Goal: Contribute content: Add original content to the website for others to see

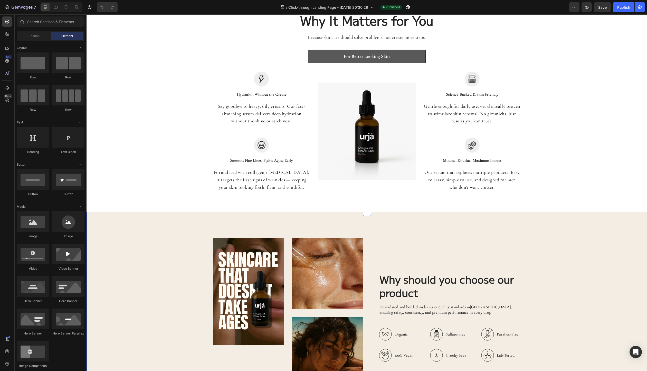
scroll to position [422, 0]
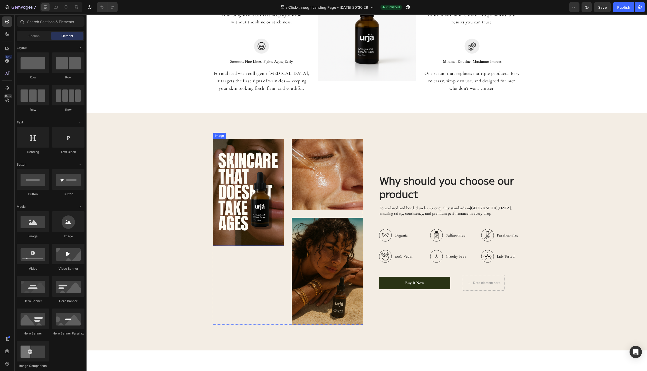
click at [242, 208] on img at bounding box center [248, 192] width 71 height 107
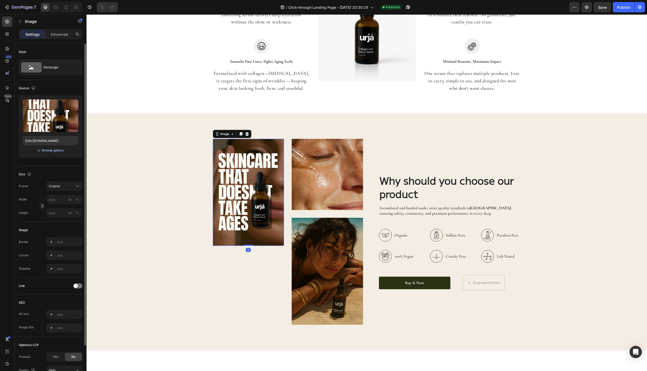
click at [55, 150] on div "Browse gallery" at bounding box center [53, 150] width 22 height 5
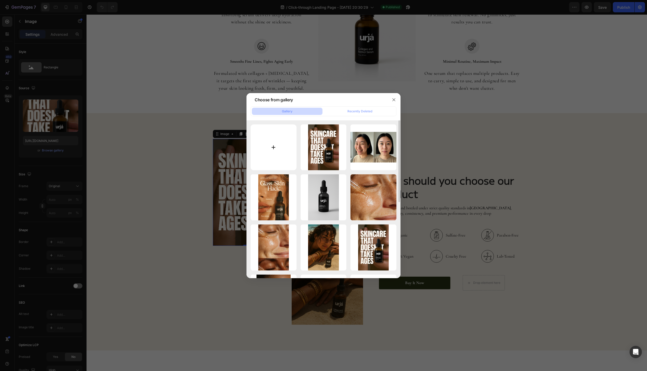
click at [274, 146] on input "file" at bounding box center [274, 147] width 46 height 46
type input "C:\fakepath\ctl2.jpg"
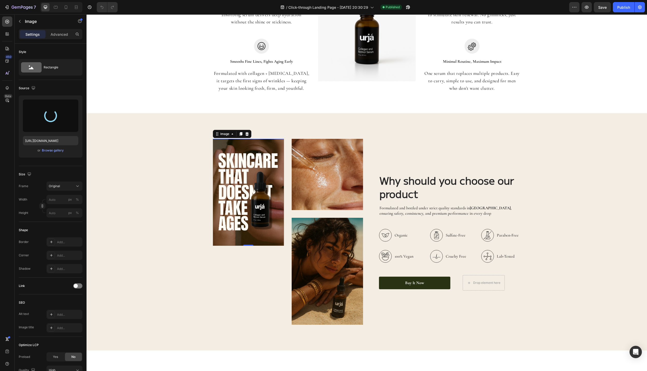
type input "[URL][DOMAIN_NAME]"
click at [329, 257] on img at bounding box center [327, 271] width 71 height 107
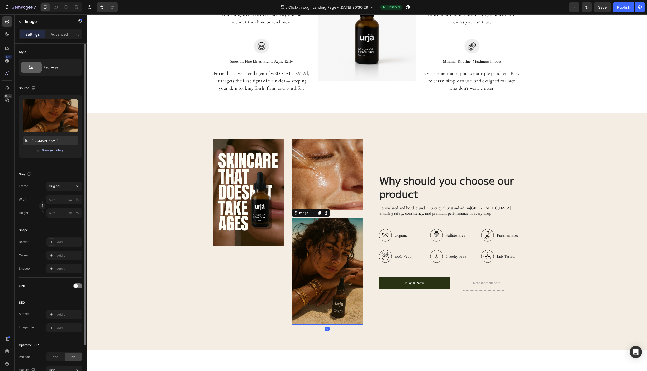
click at [53, 152] on button "Browse gallery" at bounding box center [53, 150] width 22 height 5
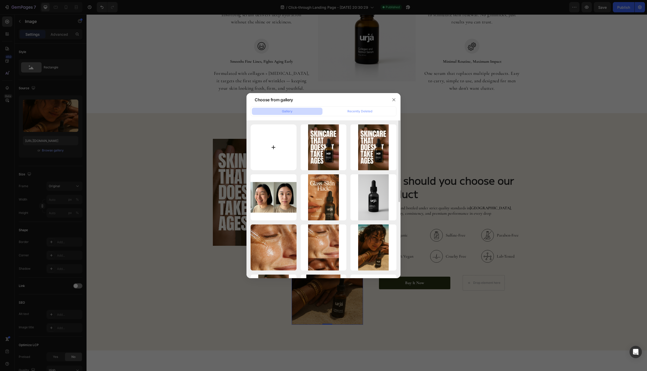
click at [275, 151] on input "file" at bounding box center [274, 147] width 46 height 46
type input "C:\fakepath\ctl3.jpg"
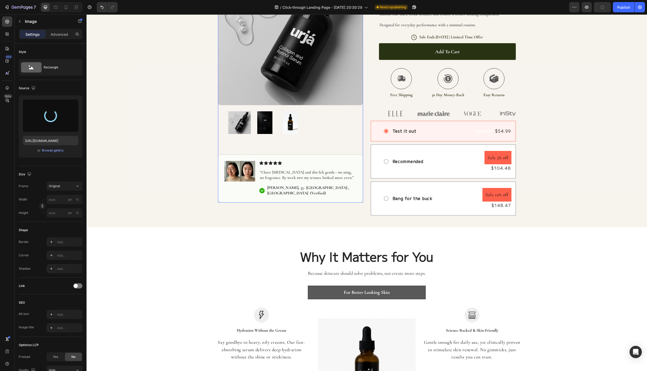
scroll to position [0, 0]
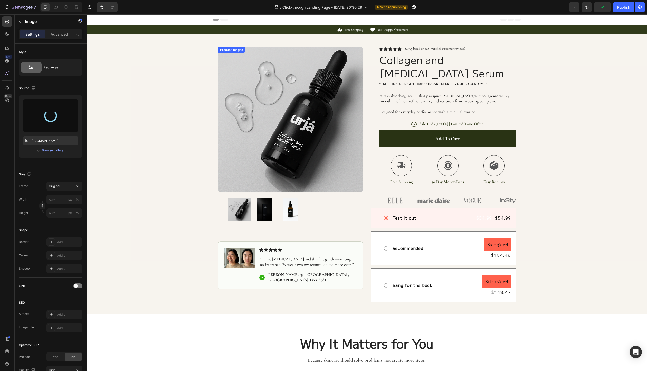
type input "[URL][DOMAIN_NAME]"
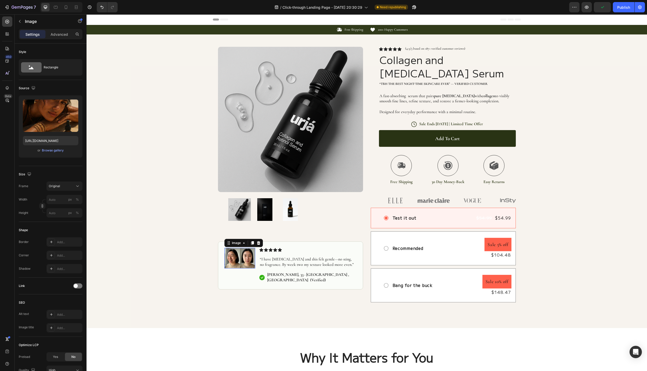
click at [236, 256] on img at bounding box center [240, 258] width 31 height 21
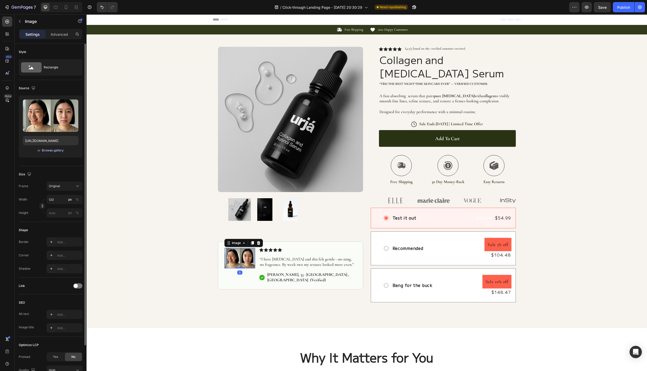
click at [51, 150] on div "Browse gallery" at bounding box center [53, 150] width 22 height 5
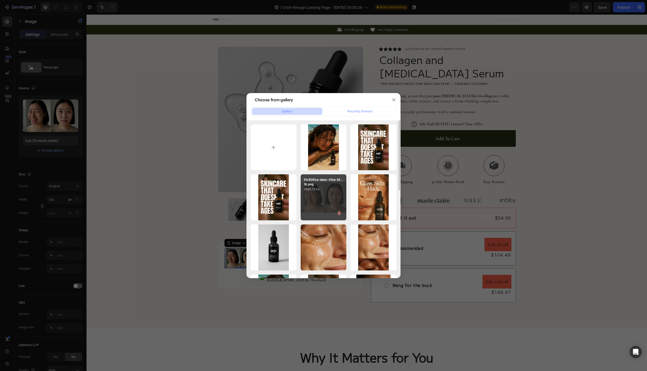
click at [313, 194] on div "51c909ce-daec-41ea-bf...16.png 2685.78 kb" at bounding box center [324, 197] width 46 height 46
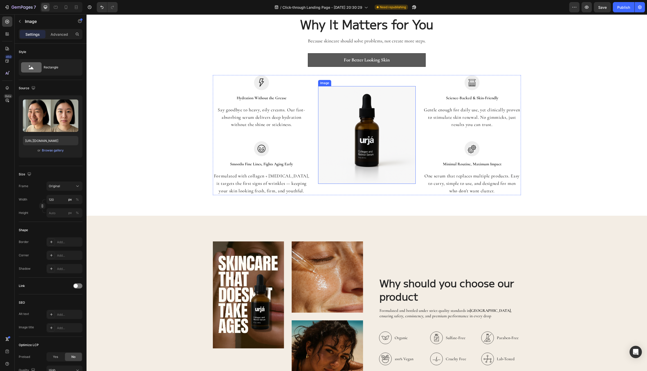
scroll to position [266, 0]
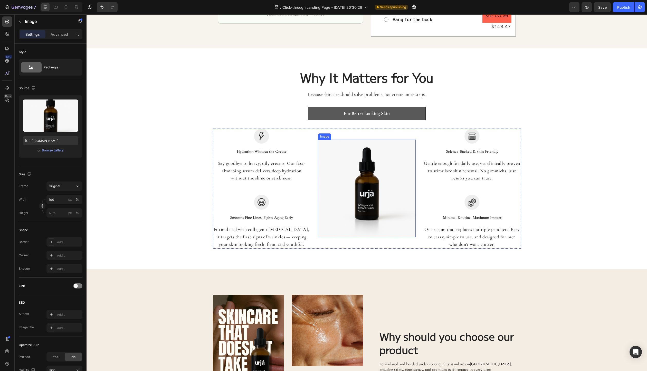
click at [366, 187] on img at bounding box center [367, 188] width 98 height 98
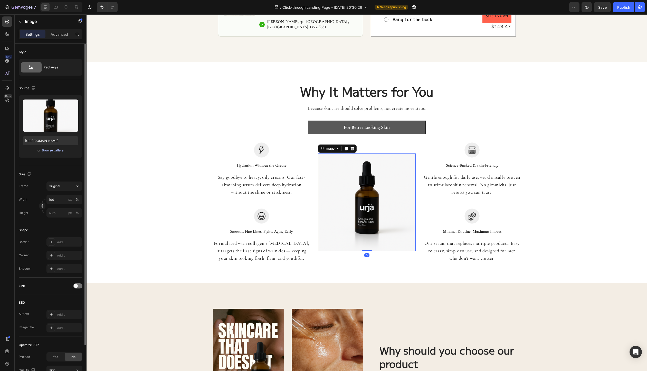
click at [50, 150] on div "Browse gallery" at bounding box center [53, 150] width 22 height 5
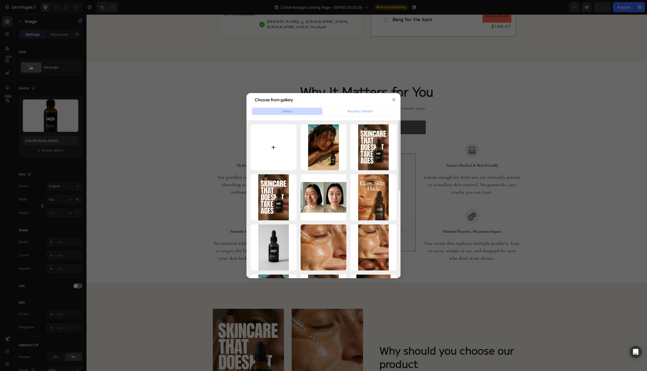
click at [282, 150] on input "file" at bounding box center [274, 147] width 46 height 46
type input "C:\fakepath\ctl4.jpg"
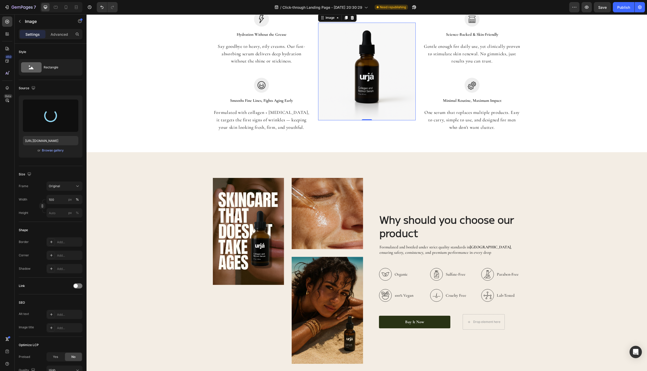
scroll to position [486, 0]
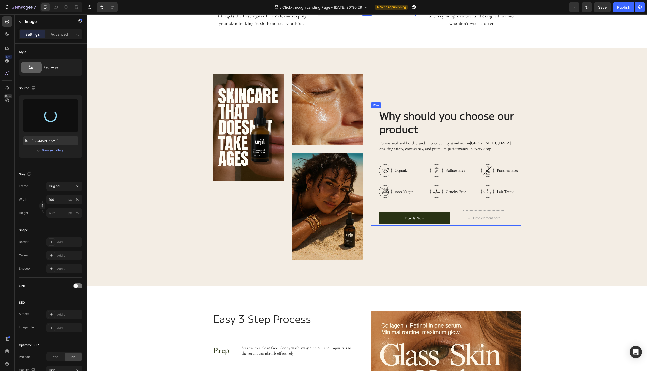
type input "[URL][DOMAIN_NAME]"
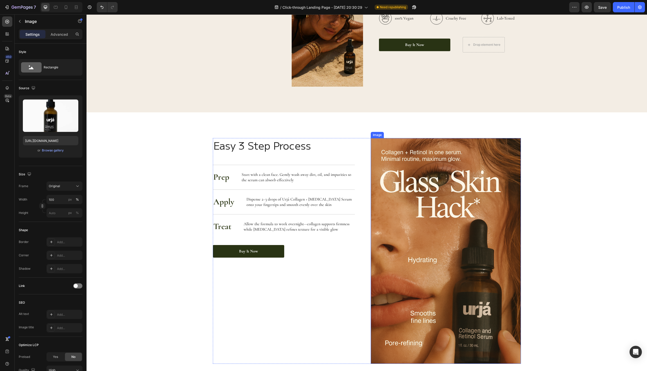
scroll to position [697, 0]
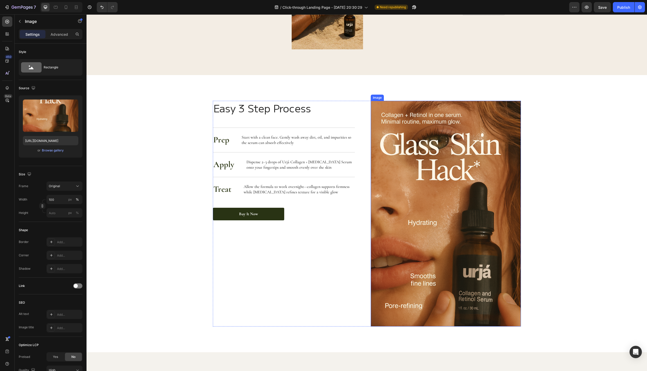
click at [407, 168] on img at bounding box center [446, 214] width 150 height 226
click at [46, 150] on div "Browse gallery" at bounding box center [53, 150] width 22 height 5
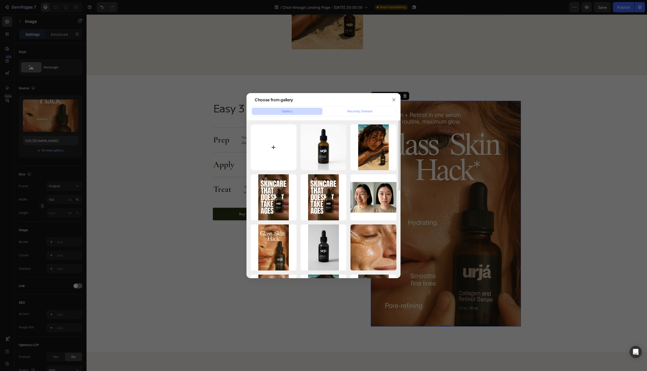
click at [275, 151] on input "file" at bounding box center [274, 147] width 46 height 46
type input "C:\fakepath\ctl1.jpg"
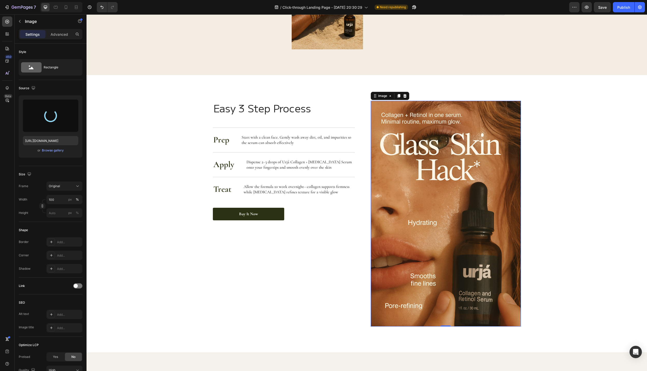
type input "[URL][DOMAIN_NAME]"
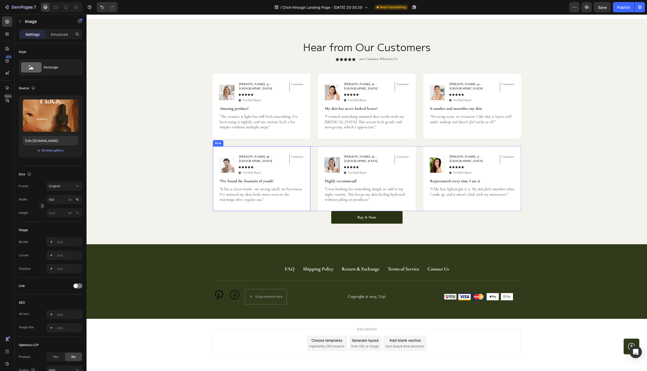
scroll to position [1030, 0]
click at [362, 265] on div "Return & Exchange" at bounding box center [361, 268] width 38 height 6
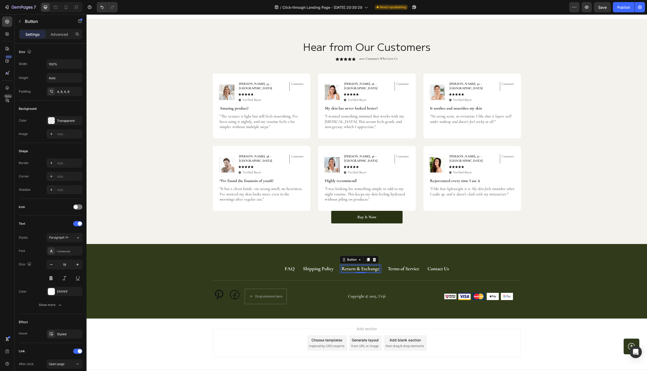
click at [362, 265] on div "Return & Exchange" at bounding box center [361, 268] width 38 height 6
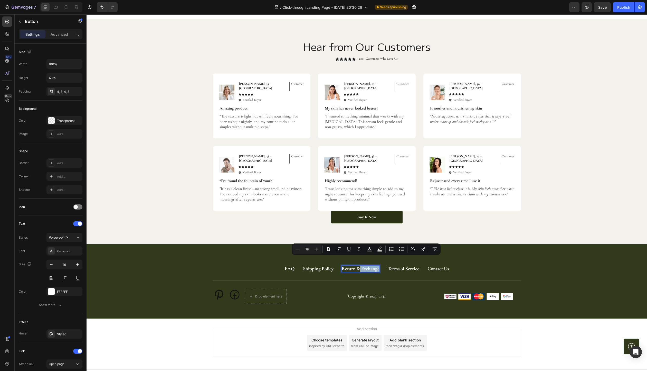
drag, startPoint x: 355, startPoint y: 260, endPoint x: 377, endPoint y: 259, distance: 21.6
click at [377, 264] on link "Return & Exchange" at bounding box center [361, 268] width 42 height 8
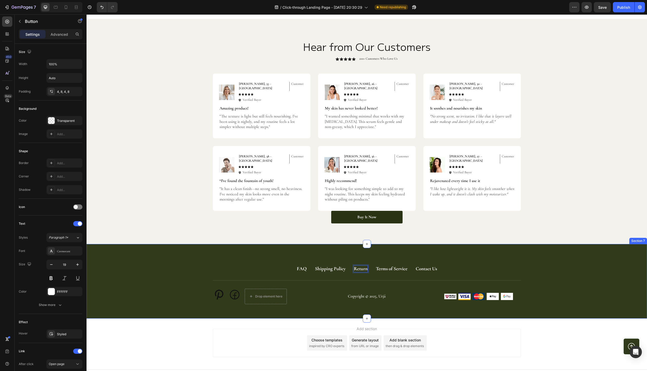
click at [412, 301] on div "FAQ Button Shipping Policy Button Return Button 0 Terms of Service Button Conta…" at bounding box center [367, 281] width 561 height 74
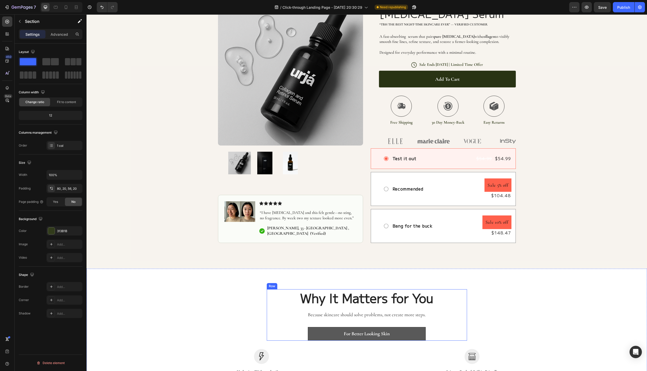
scroll to position [0, 0]
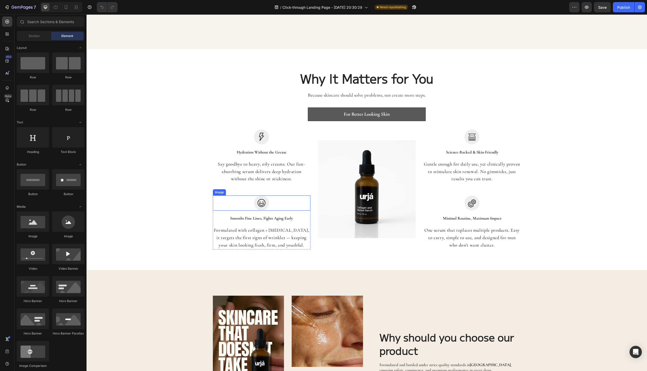
scroll to position [441, 0]
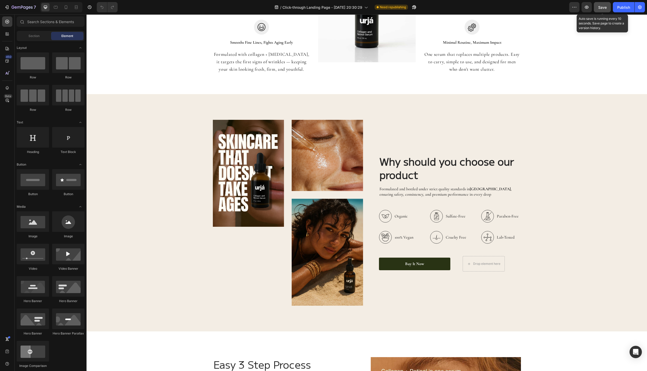
click at [607, 8] on span "Save" at bounding box center [603, 7] width 8 height 4
drag, startPoint x: 624, startPoint y: 7, endPoint x: 616, endPoint y: 9, distance: 8.1
click at [624, 7] on div "Publish" at bounding box center [624, 7] width 13 height 5
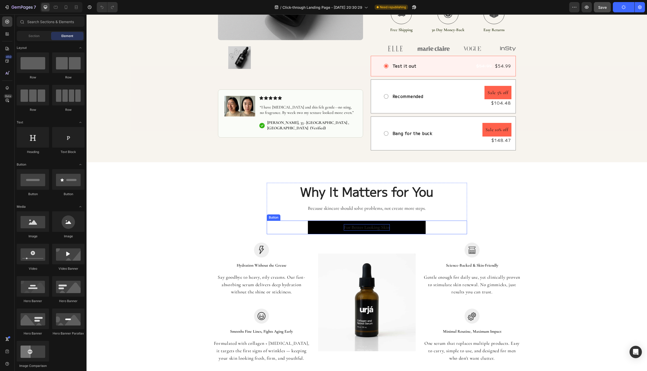
scroll to position [13, 0]
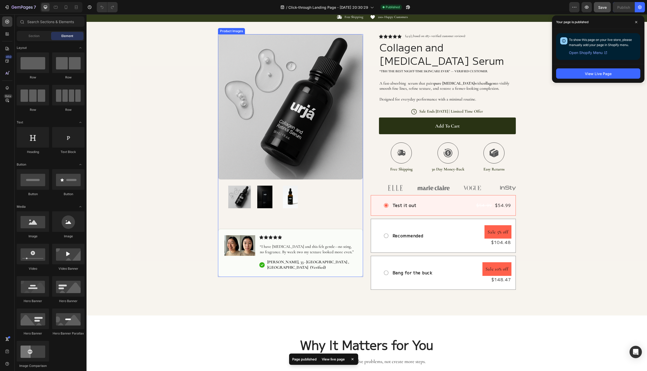
click at [218, 120] on img at bounding box center [290, 106] width 145 height 145
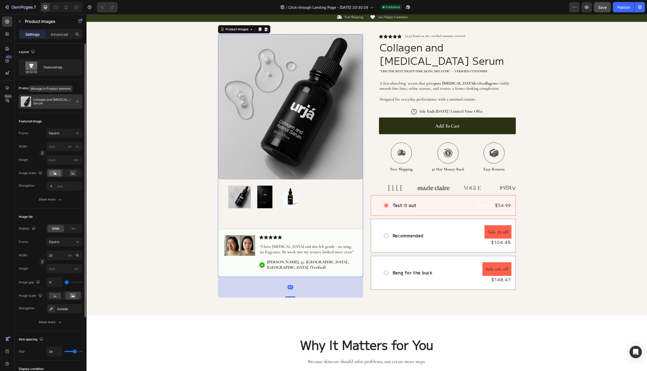
click at [54, 106] on div "Collagen and [MEDICAL_DATA] Serum" at bounding box center [51, 101] width 64 height 14
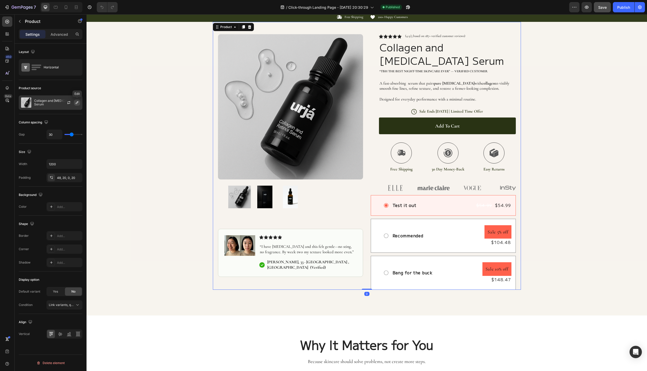
click at [76, 104] on icon "button" at bounding box center [77, 102] width 4 height 4
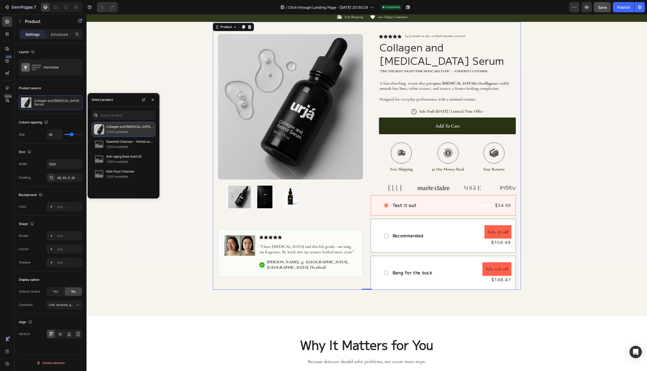
click at [114, 129] on p "1,000 available" at bounding box center [129, 131] width 47 height 5
click at [104, 131] on img at bounding box center [99, 129] width 10 height 10
click at [102, 131] on img at bounding box center [99, 129] width 10 height 10
drag, startPoint x: 155, startPoint y: 100, endPoint x: 69, endPoint y: 86, distance: 87.8
click at [155, 100] on button "button" at bounding box center [153, 100] width 8 height 8
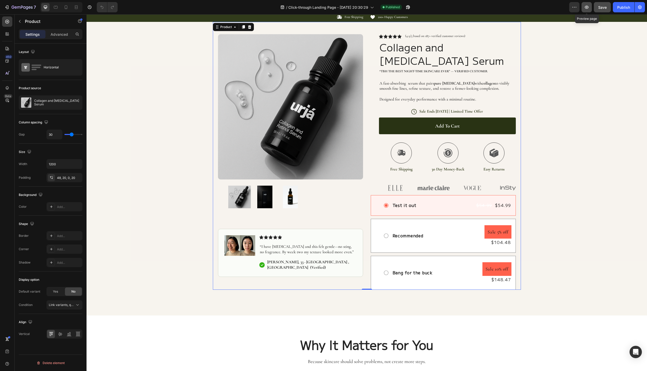
click at [584, 8] on button "button" at bounding box center [587, 7] width 10 height 10
click at [67, 10] on icon at bounding box center [65, 7] width 5 height 5
type input "0"
type input "100%"
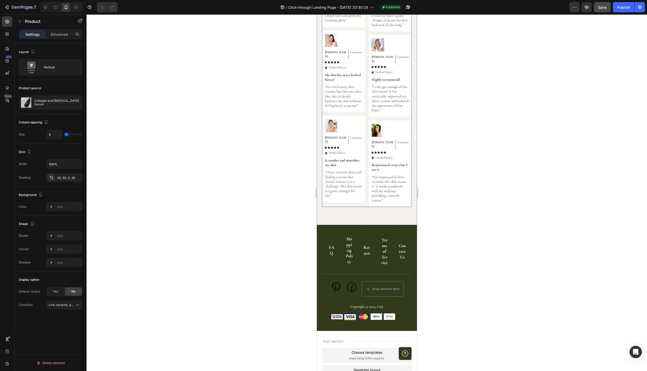
scroll to position [1599, 0]
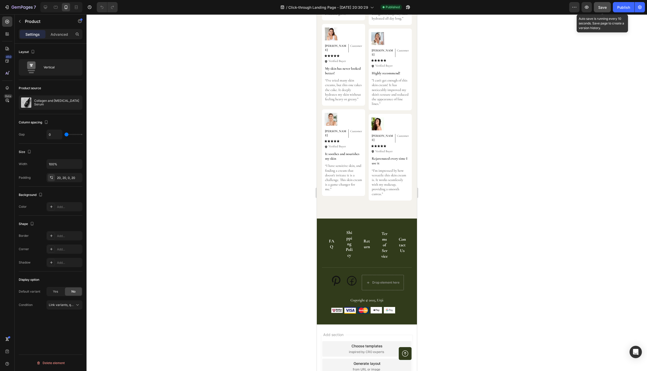
click at [601, 7] on span "Save" at bounding box center [603, 7] width 8 height 4
click at [627, 8] on div "Publish" at bounding box center [624, 7] width 13 height 5
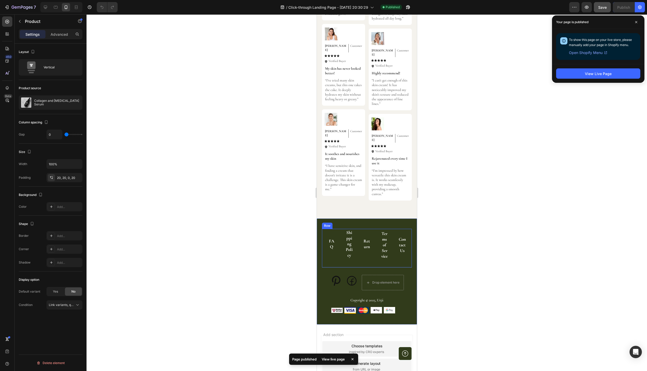
click at [362, 229] on div "Return Button" at bounding box center [367, 245] width 12 height 32
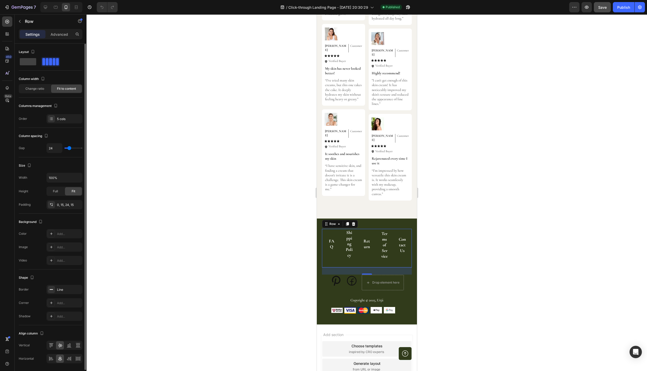
click at [66, 90] on span "Fit to content" at bounding box center [66, 88] width 19 height 5
click at [40, 89] on span "Change ratio" at bounding box center [34, 88] width 19 height 5
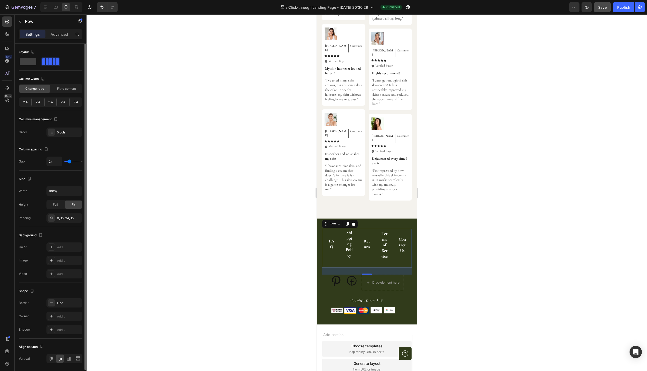
click at [40, 102] on div "2.4" at bounding box center [38, 101] width 12 height 7
click at [53, 134] on div at bounding box center [51, 131] width 7 height 7
click at [70, 150] on div "Column spacing" at bounding box center [51, 149] width 64 height 8
type input "26"
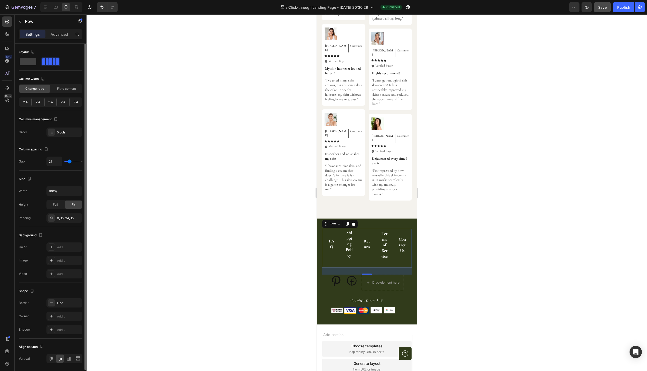
type input "28"
type input "30"
type input "49"
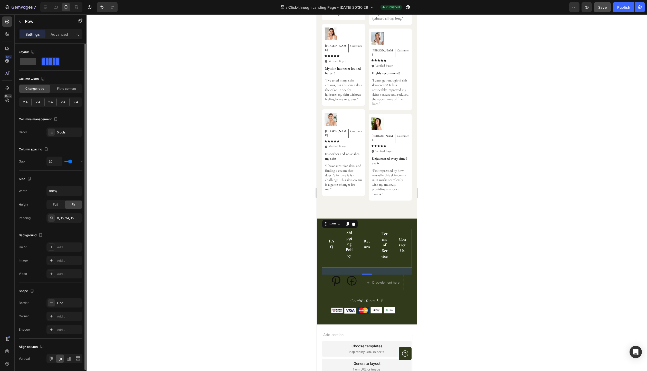
type input "49"
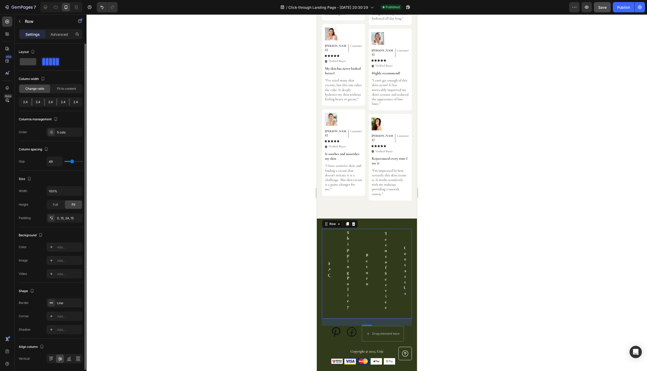
type input "57"
type input "59"
type input "63"
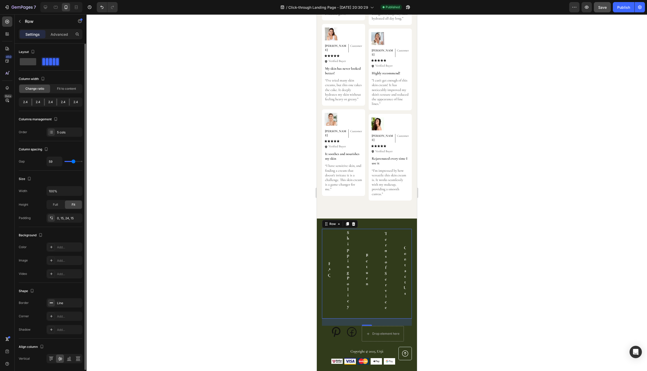
type input "63"
type input "66"
type input "68"
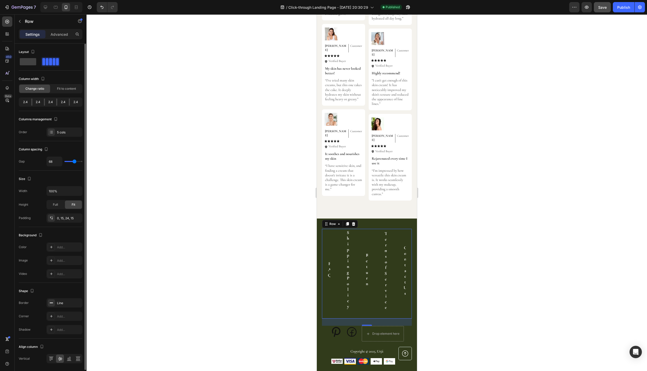
type input "69"
type input "66"
type input "65"
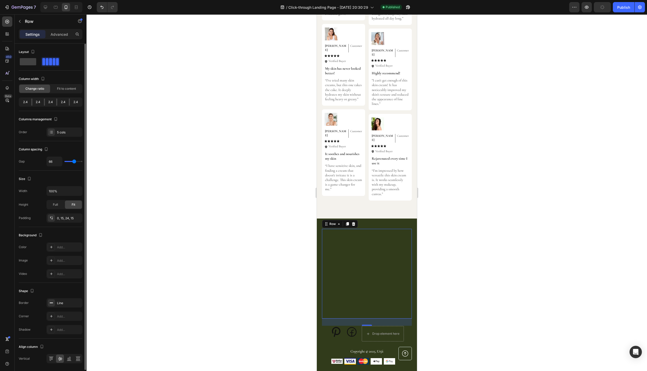
type input "65"
type input "63"
type input "58"
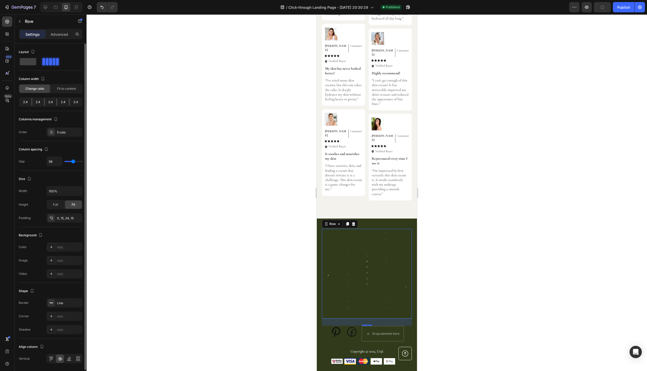
type input "56"
type input "52"
type input "49"
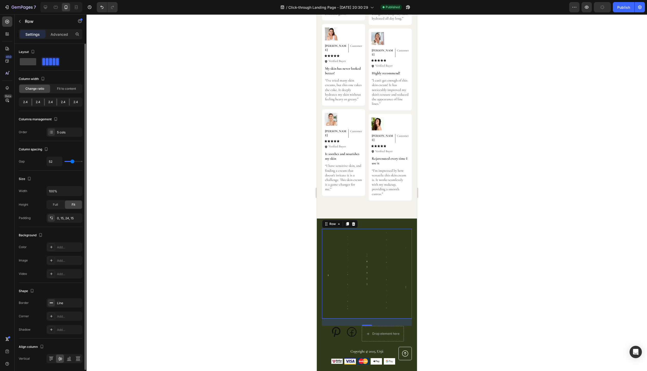
type input "49"
type input "46"
type input "40"
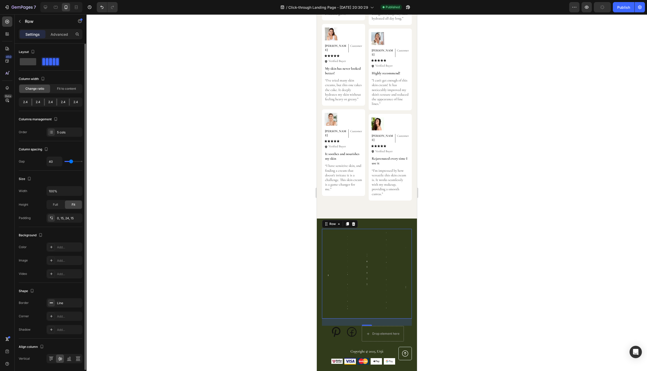
type input "34"
type input "28"
type input "26"
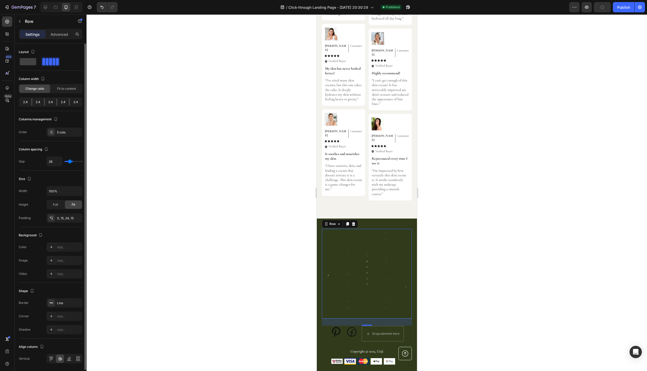
type input "26"
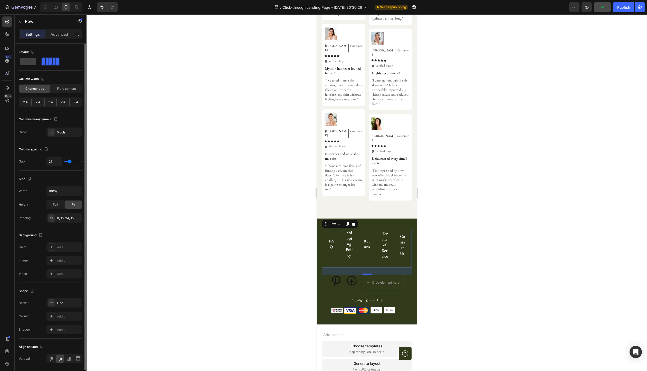
type input "29"
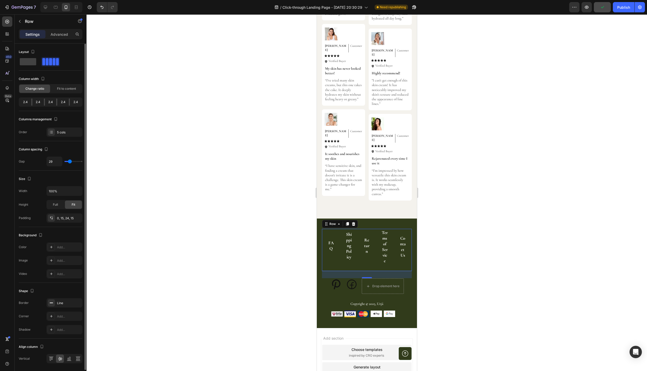
type input "28"
type input "26"
type input "25"
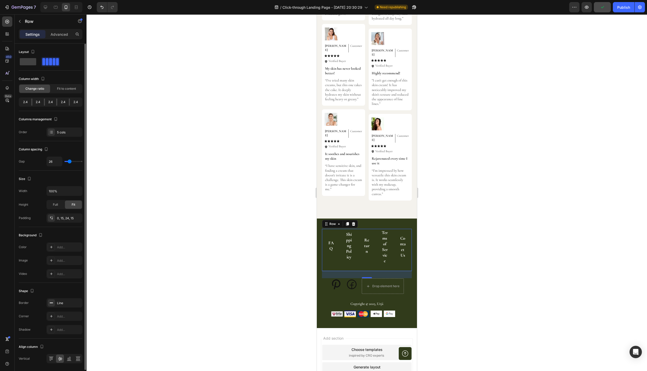
type input "25"
type input "23"
type input "21"
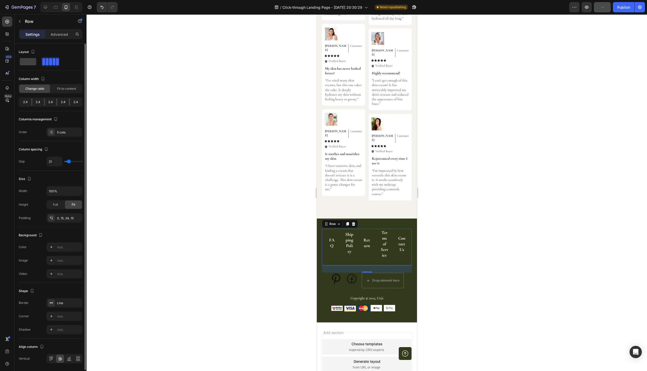
type input "20"
click at [69, 161] on input "range" at bounding box center [73, 161] width 18 height 1
click at [56, 203] on span "Full" at bounding box center [55, 204] width 5 height 5
drag, startPoint x: 73, startPoint y: 206, endPoint x: 72, endPoint y: 203, distance: 3.0
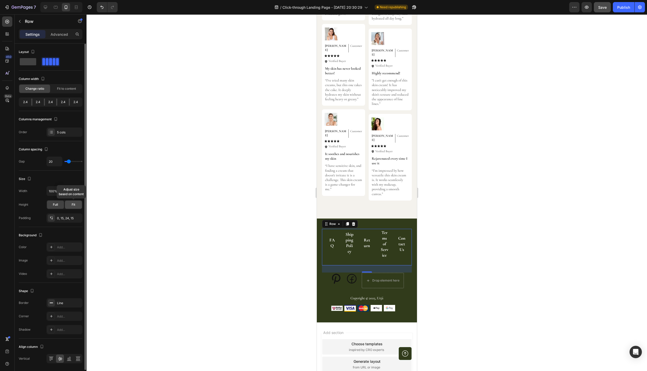
click at [73, 206] on span "Fit" at bounding box center [74, 204] width 4 height 5
click at [76, 190] on icon "button" at bounding box center [77, 190] width 5 height 5
click at [63, 190] on input "100%" at bounding box center [64, 190] width 35 height 9
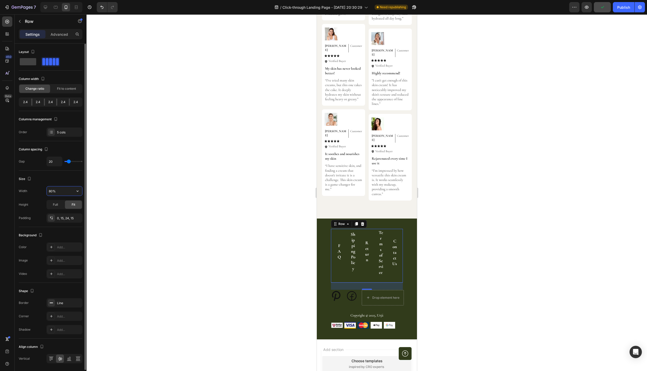
type input "100%"
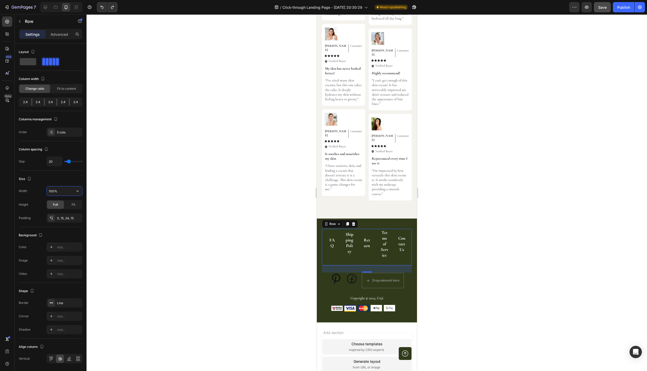
click at [438, 207] on div at bounding box center [367, 192] width 561 height 356
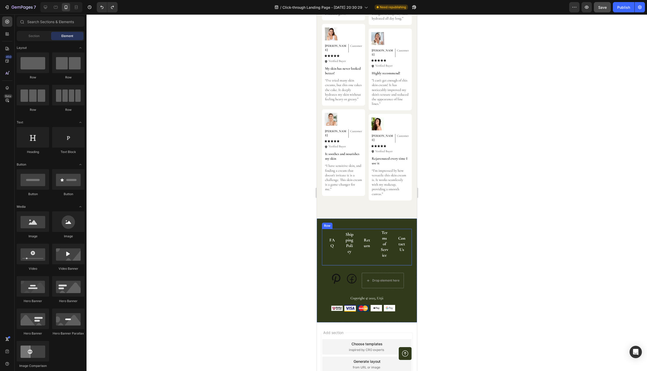
click at [366, 229] on div "Return Button" at bounding box center [367, 244] width 12 height 30
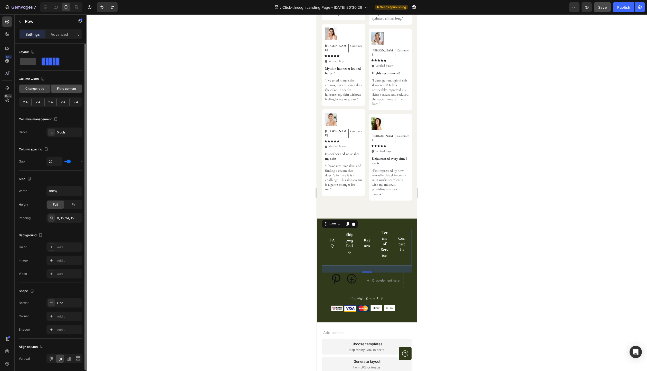
click at [71, 90] on span "Fit to content" at bounding box center [66, 88] width 19 height 5
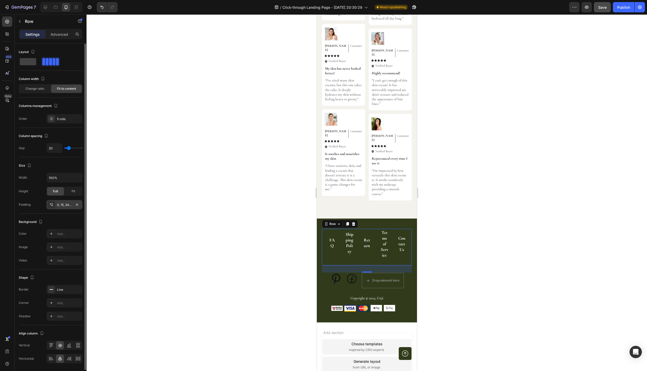
click at [52, 205] on icon at bounding box center [52, 205] width 2 height 1
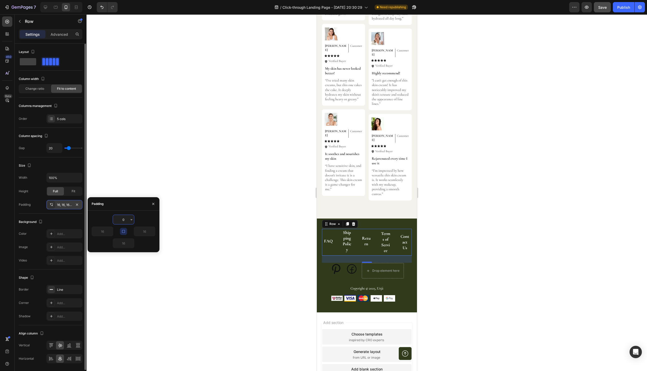
type input "16"
type input "15"
type input "24"
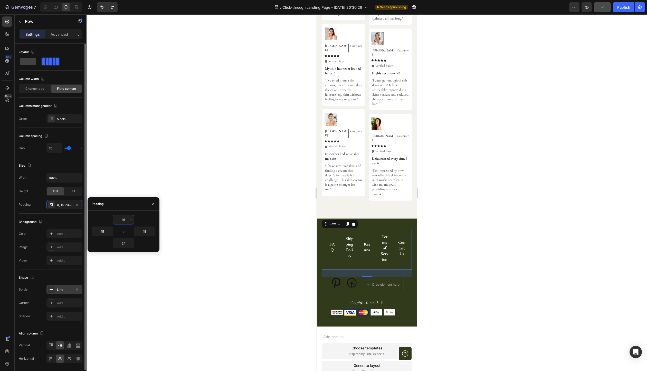
click at [51, 289] on rect at bounding box center [51, 289] width 3 height 1
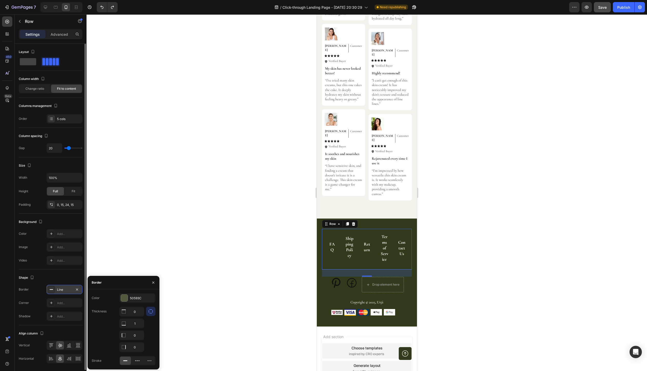
click at [51, 289] on rect at bounding box center [51, 289] width 3 height 1
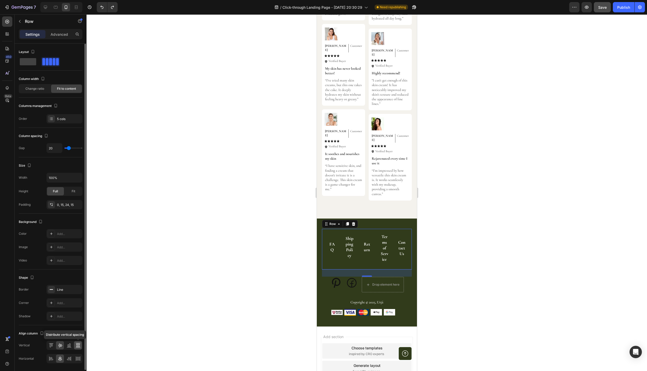
click at [77, 347] on icon at bounding box center [78, 347] width 5 height 0
click at [79, 357] on icon at bounding box center [78, 358] width 5 height 5
click at [62, 346] on div at bounding box center [60, 345] width 8 height 8
click at [348, 263] on div "FAQ Button Shipping Policy Button Return Button Terms of Service Button Contact…" at bounding box center [367, 249] width 90 height 41
click at [35, 64] on span at bounding box center [28, 61] width 16 height 7
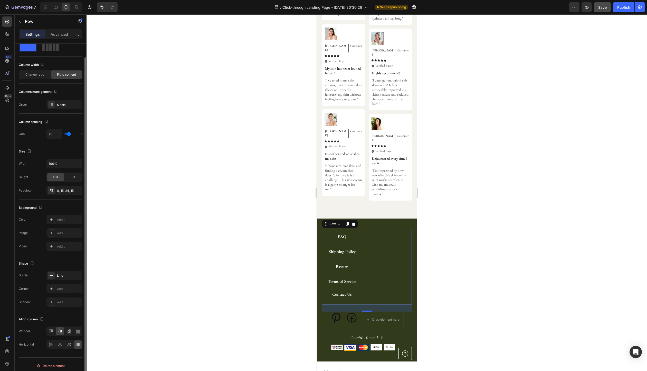
scroll to position [16, 0]
click at [61, 340] on icon at bounding box center [60, 342] width 5 height 5
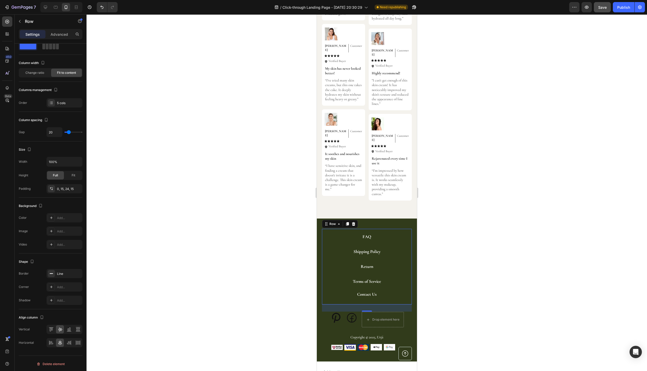
click at [267, 318] on div at bounding box center [367, 192] width 561 height 356
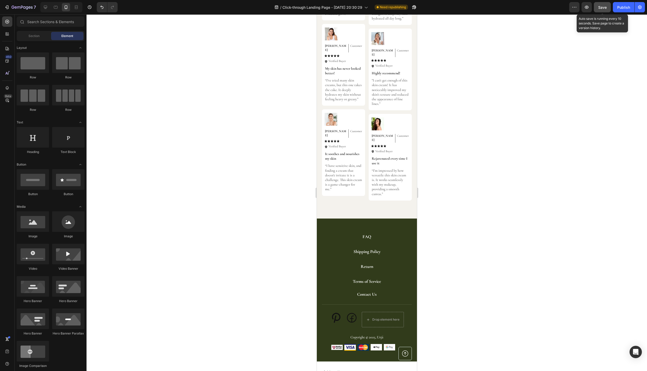
click at [600, 9] on span "Save" at bounding box center [603, 7] width 8 height 4
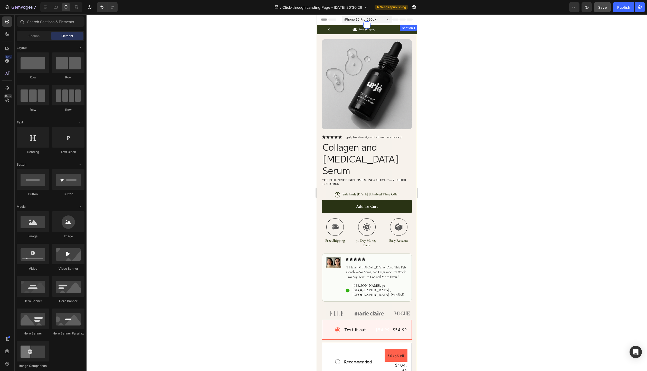
scroll to position [0, 0]
click at [626, 7] on div "Publish" at bounding box center [624, 7] width 13 height 5
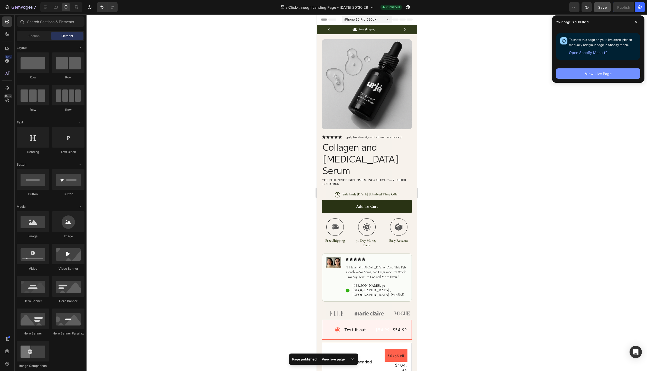
click at [601, 74] on div "View Live Page" at bounding box center [598, 73] width 27 height 5
